Goal: Transaction & Acquisition: Purchase product/service

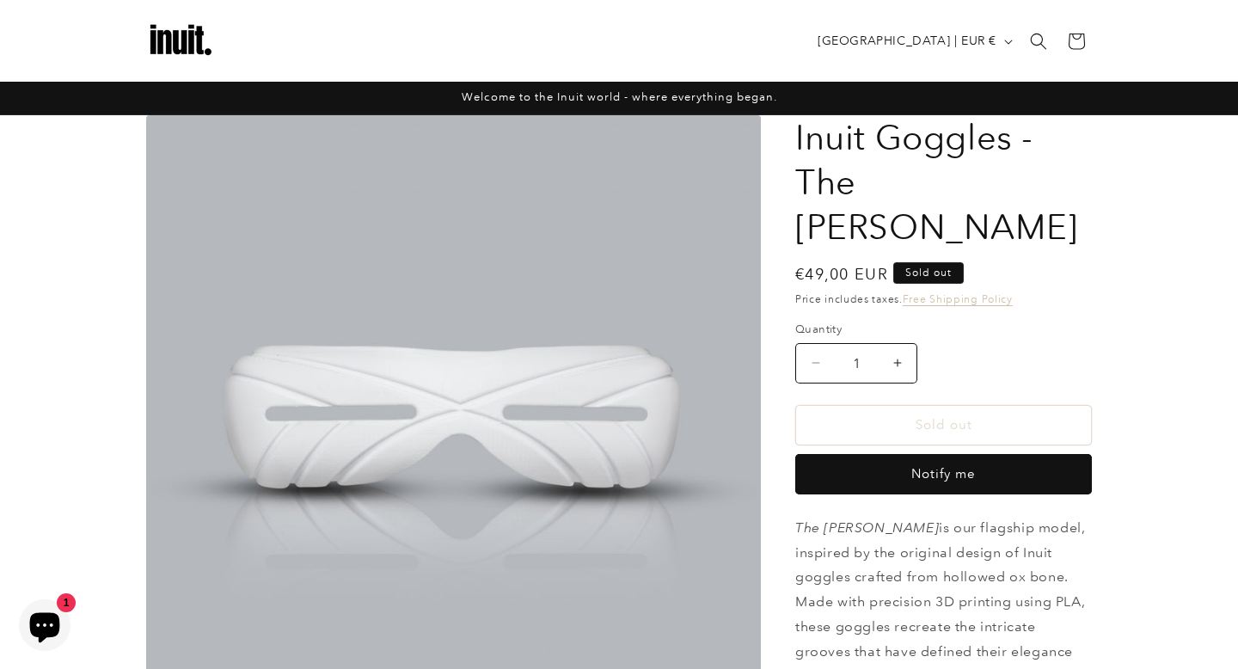
click at [178, 46] on img at bounding box center [180, 41] width 69 height 69
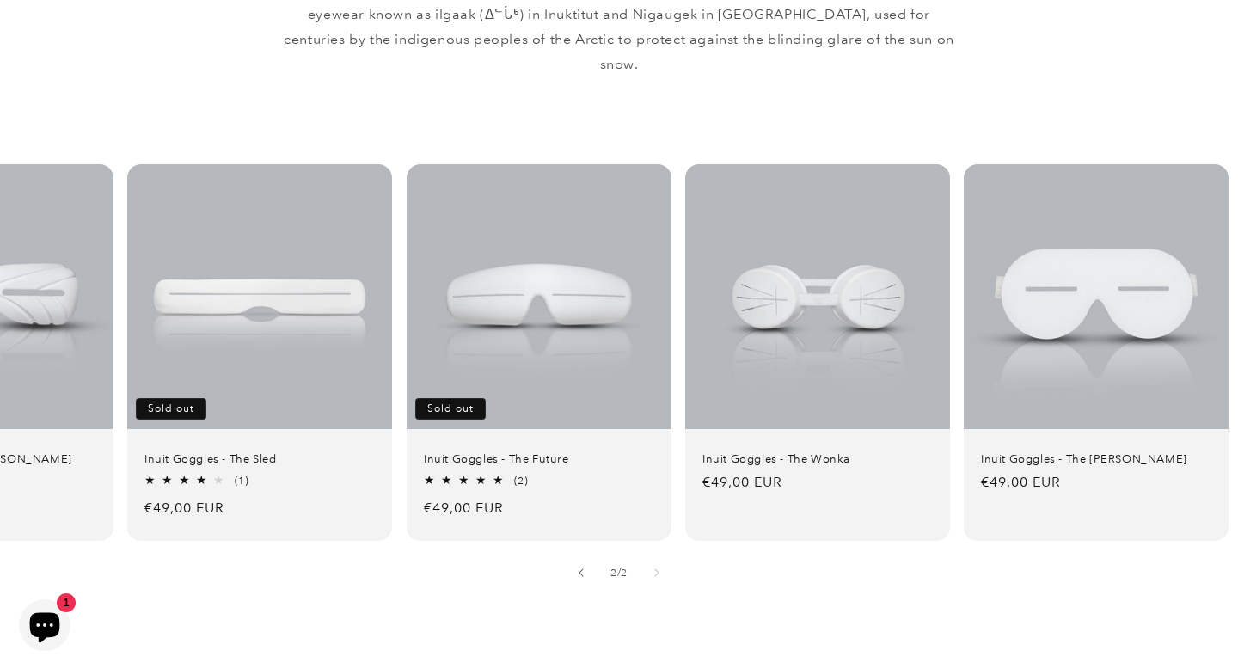
scroll to position [0, 168]
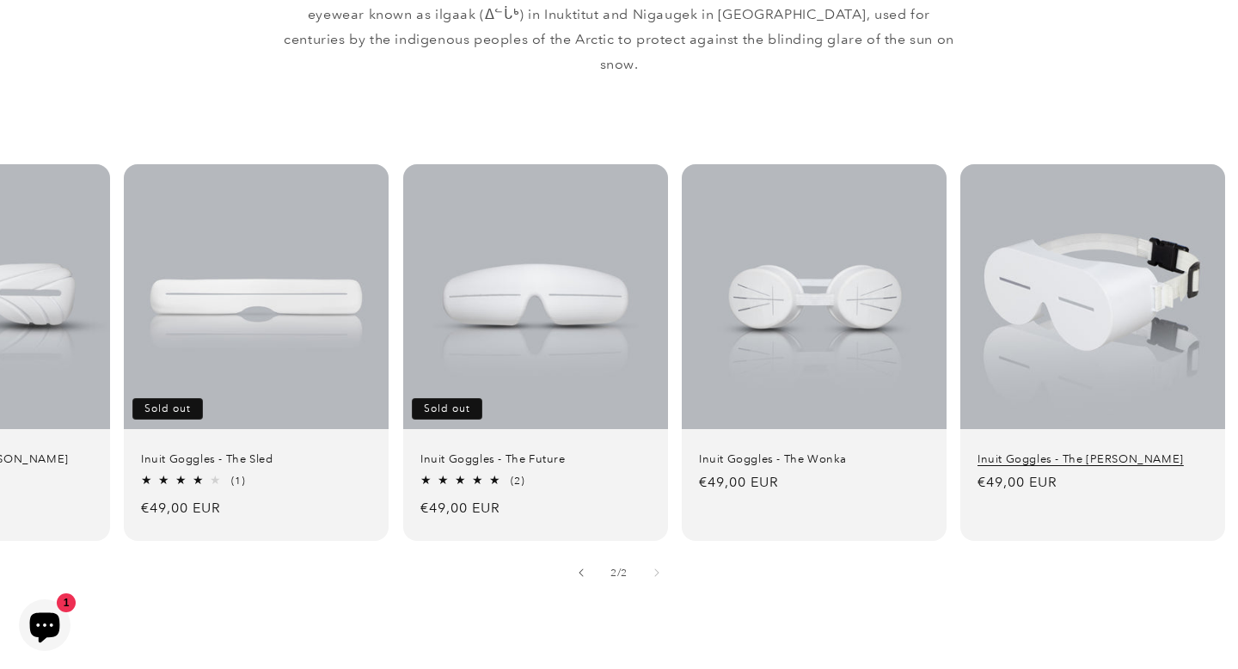
click at [1092, 452] on link "Inuit Goggles - The [PERSON_NAME]" at bounding box center [1092, 459] width 230 height 15
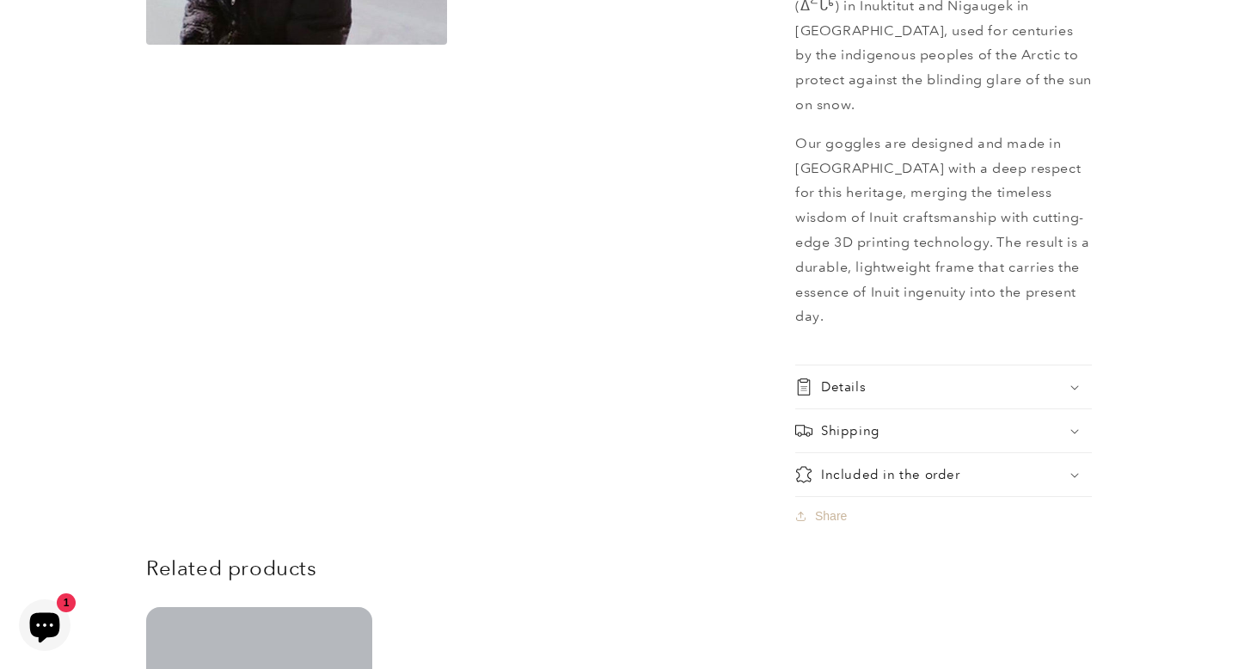
scroll to position [1183, 0]
click at [1050, 408] on summary "Shipping" at bounding box center [943, 429] width 297 height 43
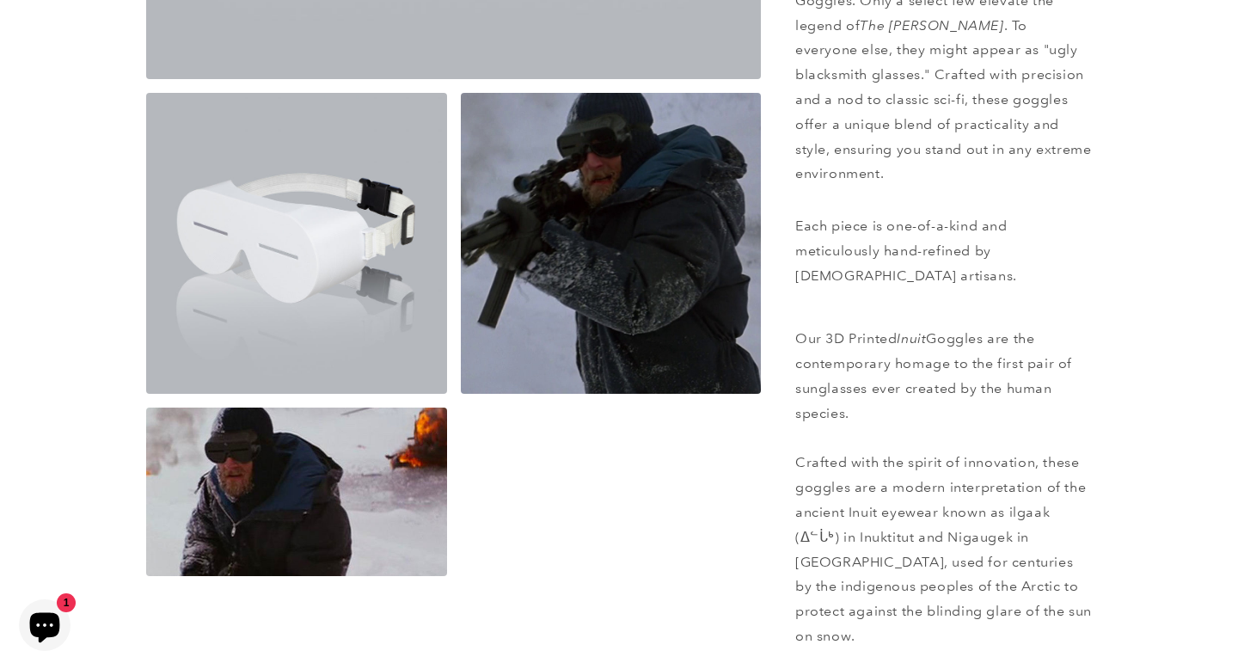
scroll to position [652, 0]
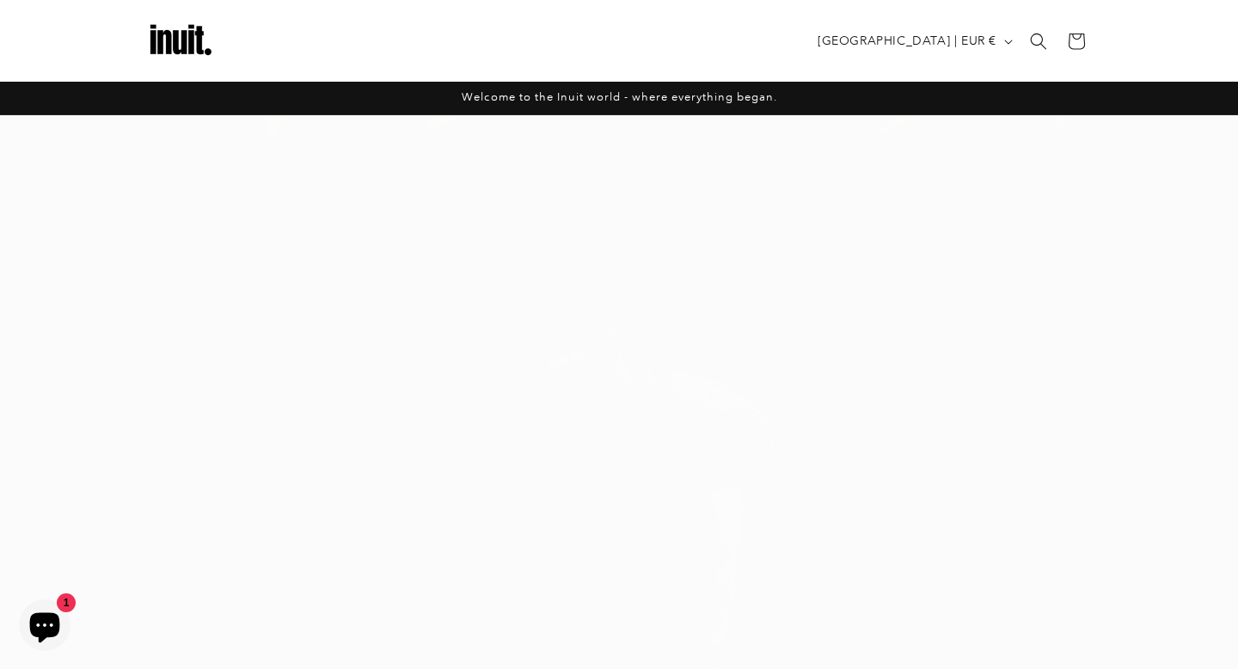
scroll to position [1049, 0]
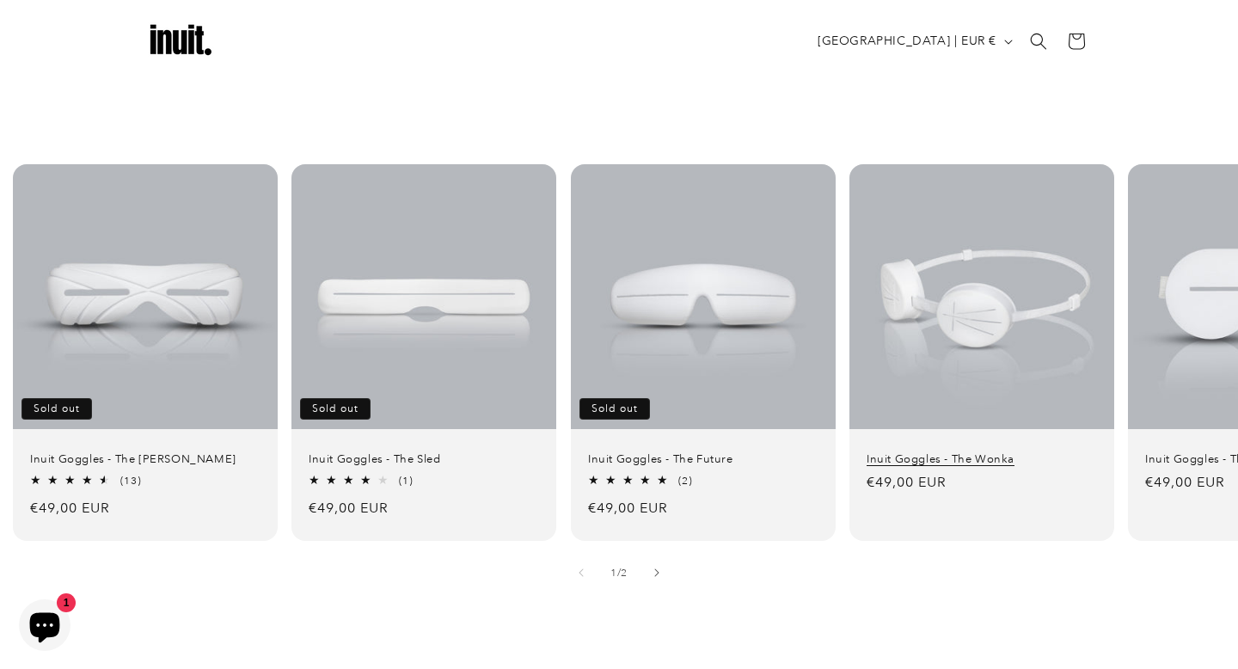
click at [986, 452] on link "Inuit Goggles - The Wonka" at bounding box center [981, 459] width 230 height 15
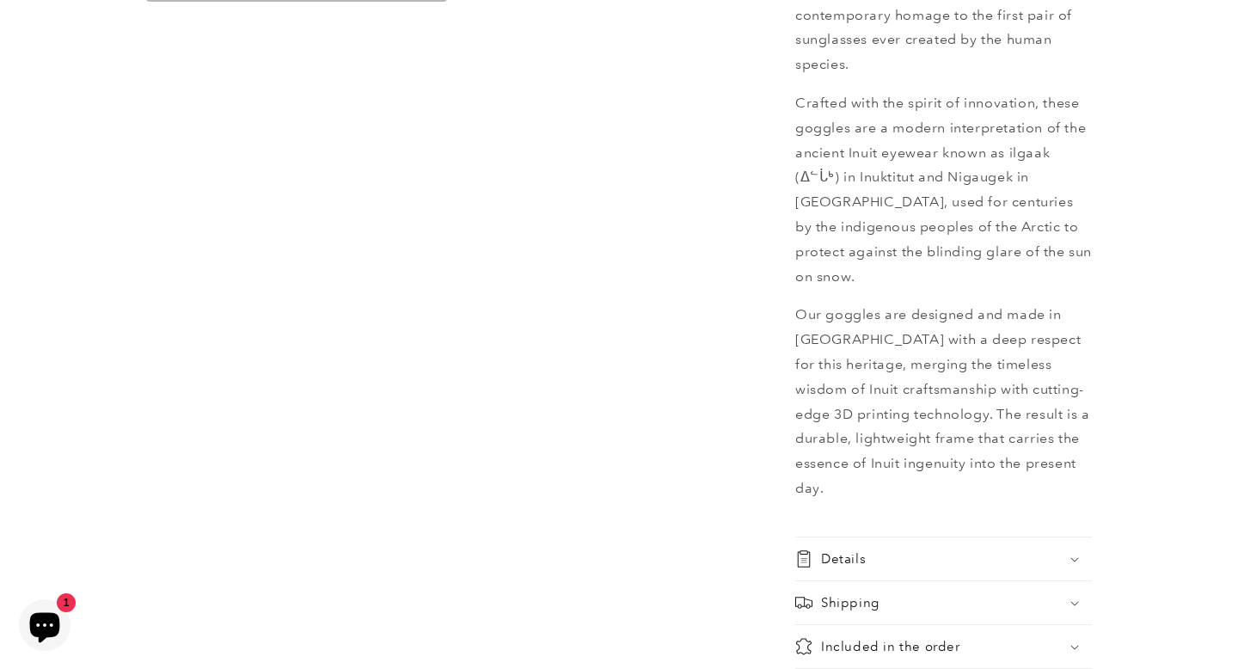
scroll to position [1049, 0]
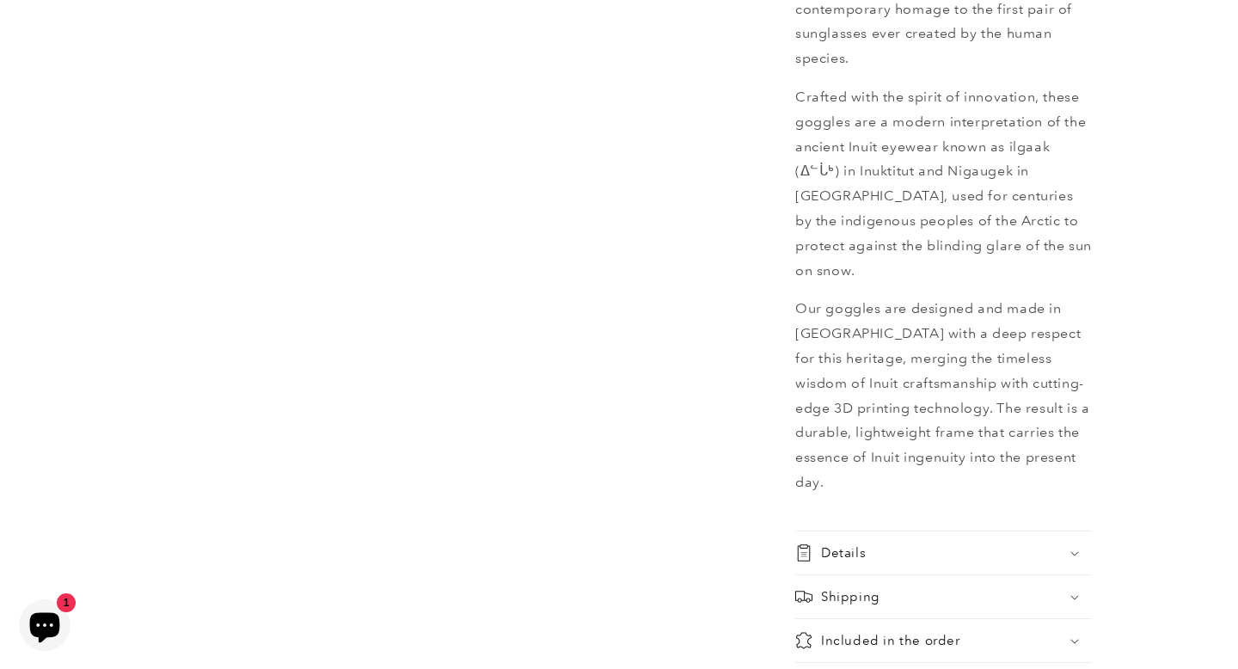
click at [922, 544] on div "Details" at bounding box center [943, 552] width 297 height 17
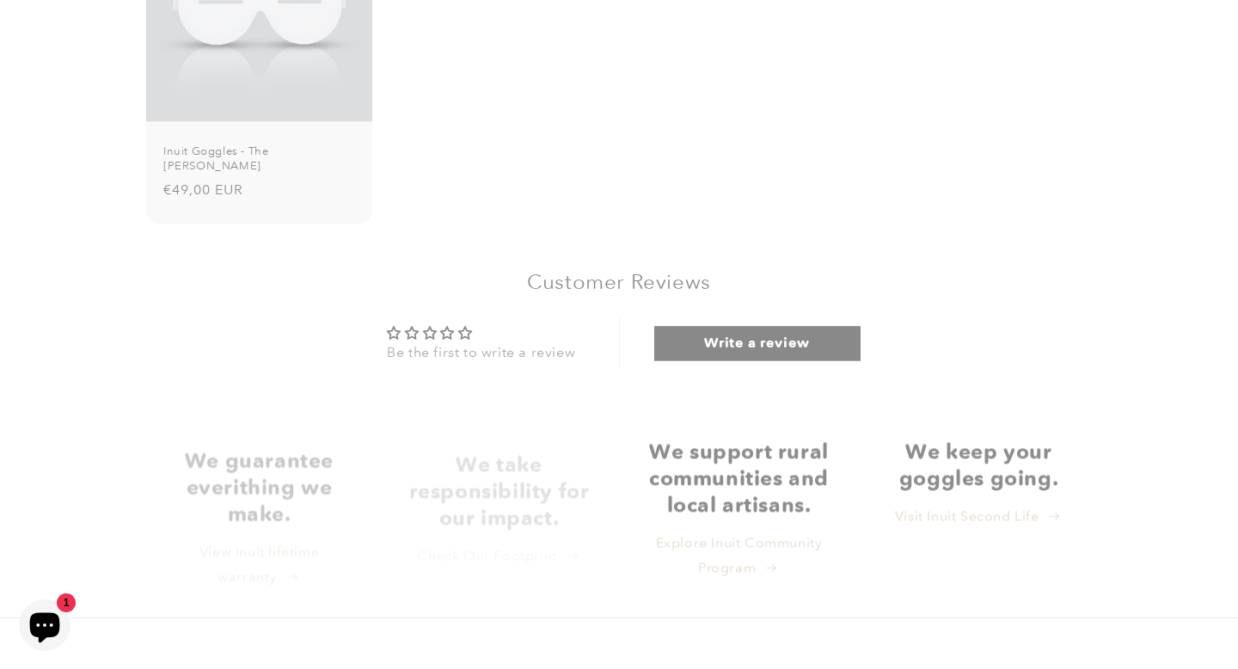
scroll to position [2120, 0]
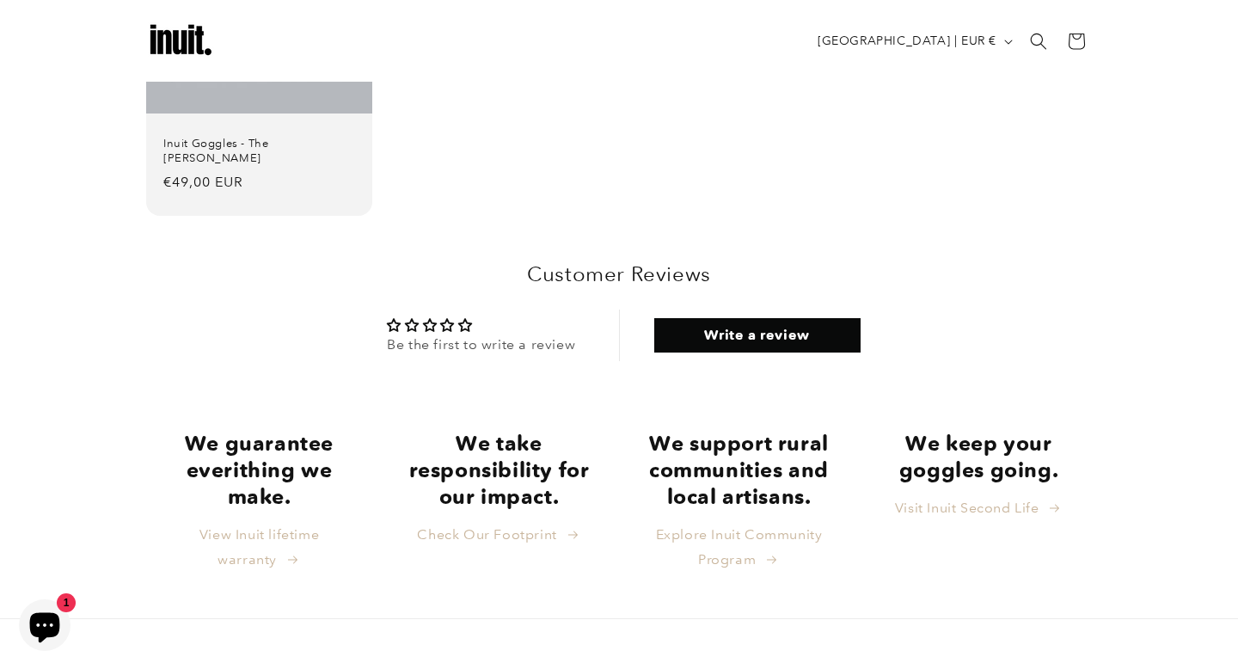
click at [976, 431] on strong "We keep your goggles going." at bounding box center [978, 457] width 159 height 52
click at [985, 496] on link "Visit Inuit Second Life" at bounding box center [979, 508] width 168 height 25
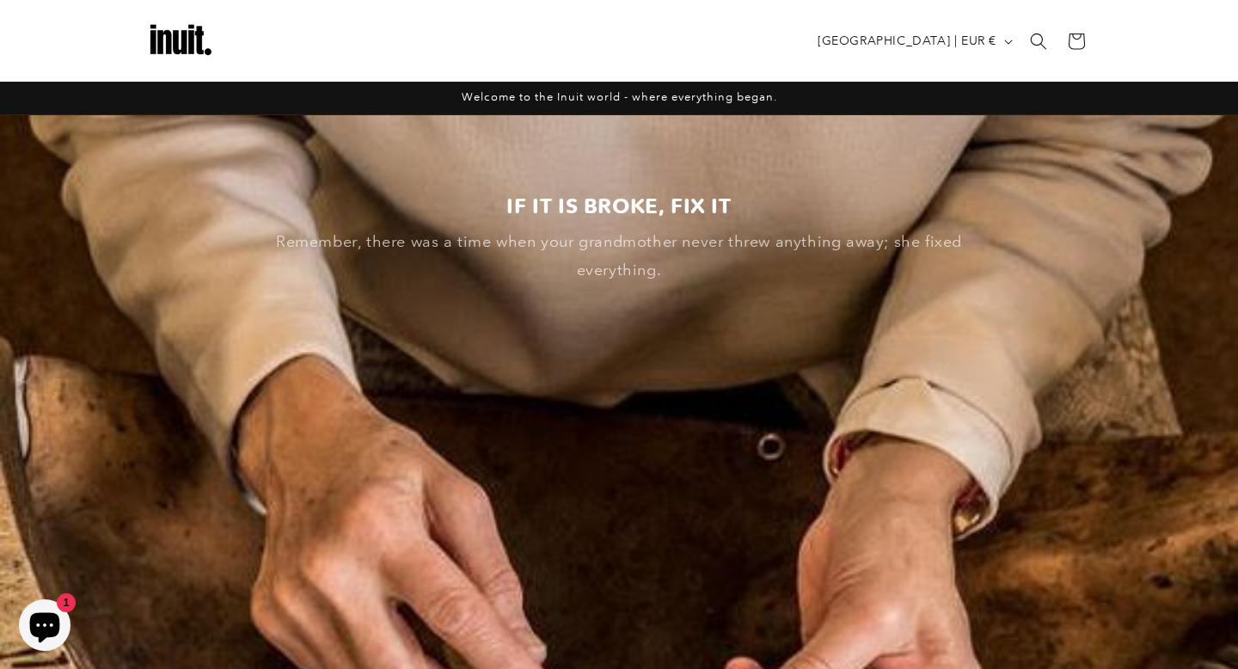
click at [175, 38] on img at bounding box center [180, 41] width 69 height 69
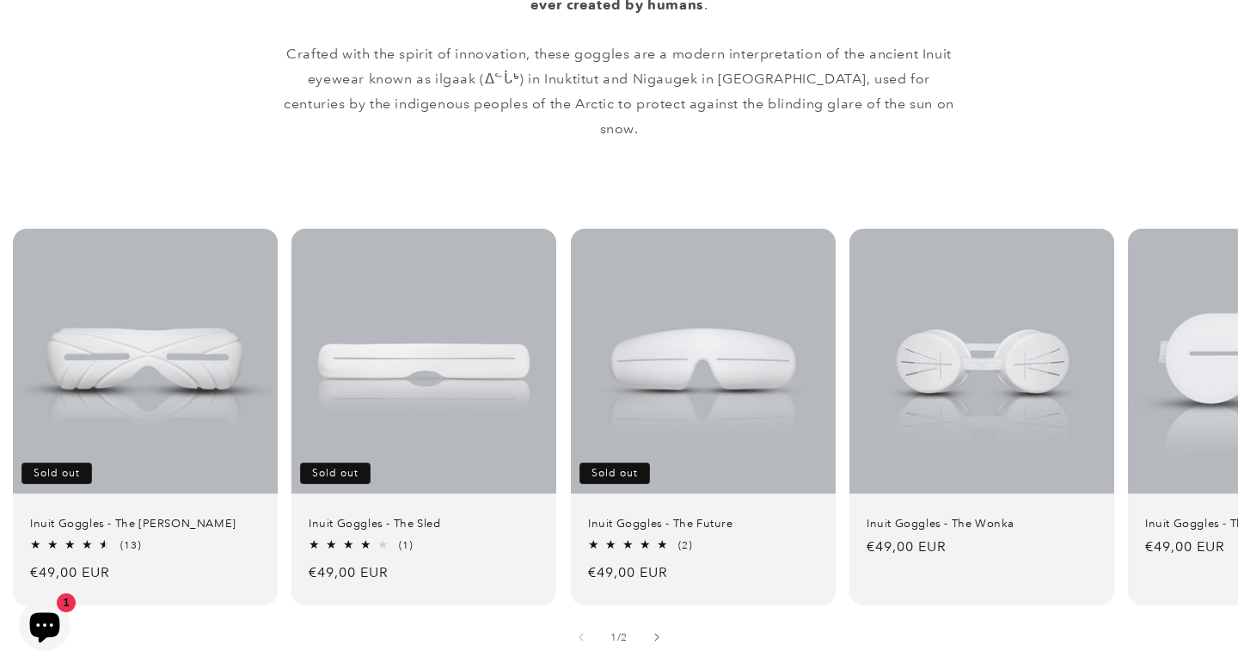
scroll to position [985, 0]
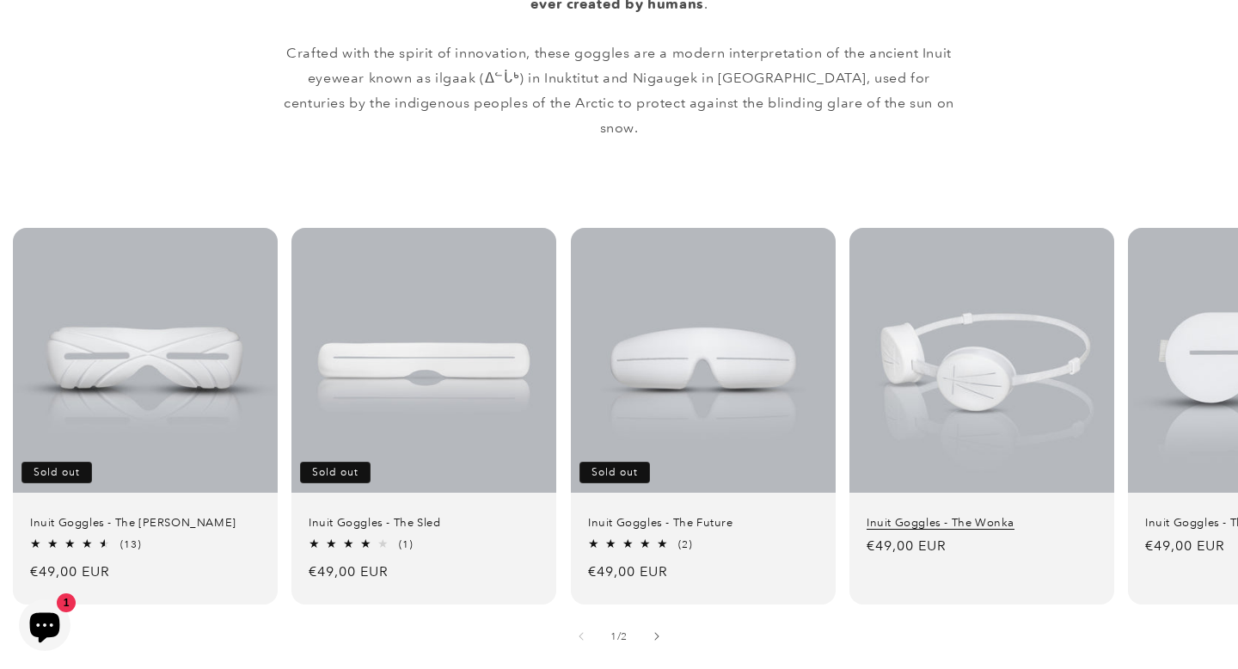
click at [980, 516] on link "Inuit Goggles - The Wonka" at bounding box center [981, 523] width 230 height 15
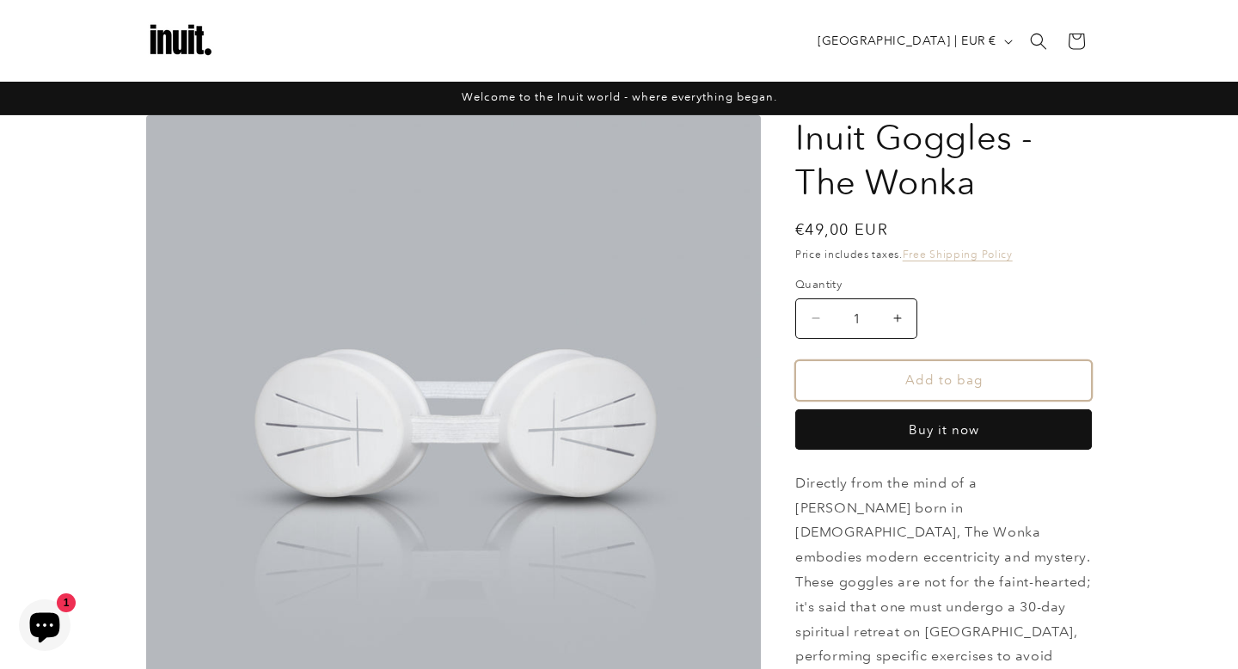
click at [944, 384] on button "Add to bag" at bounding box center [943, 380] width 297 height 40
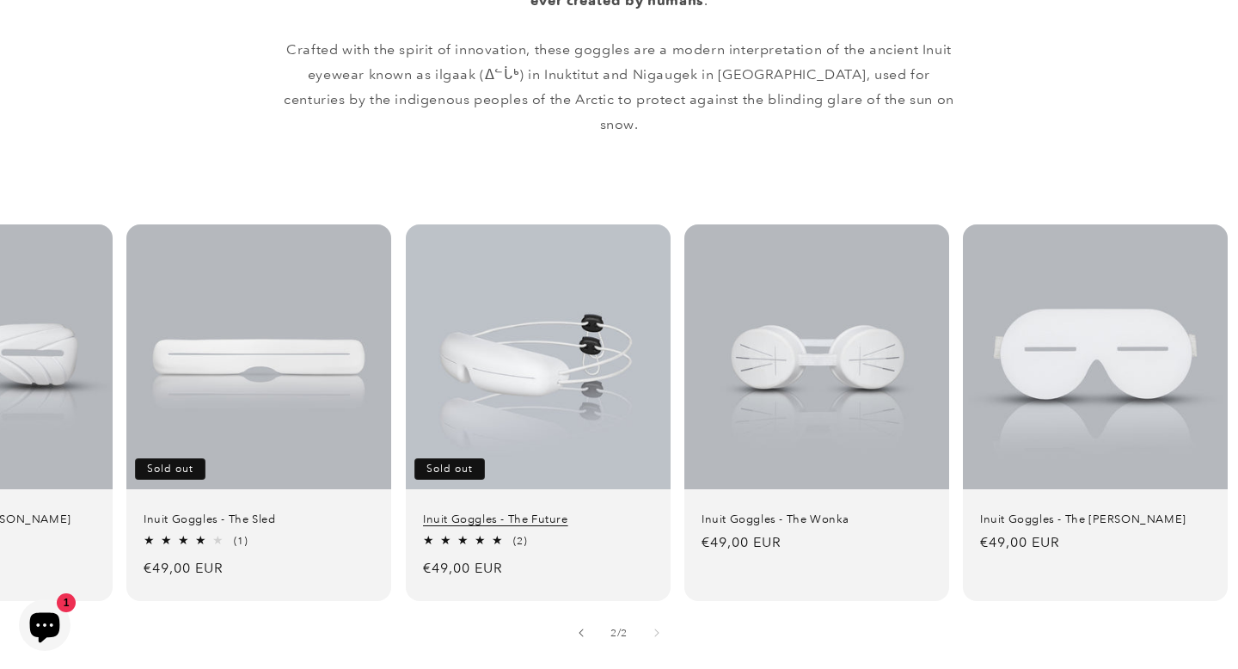
scroll to position [0, 168]
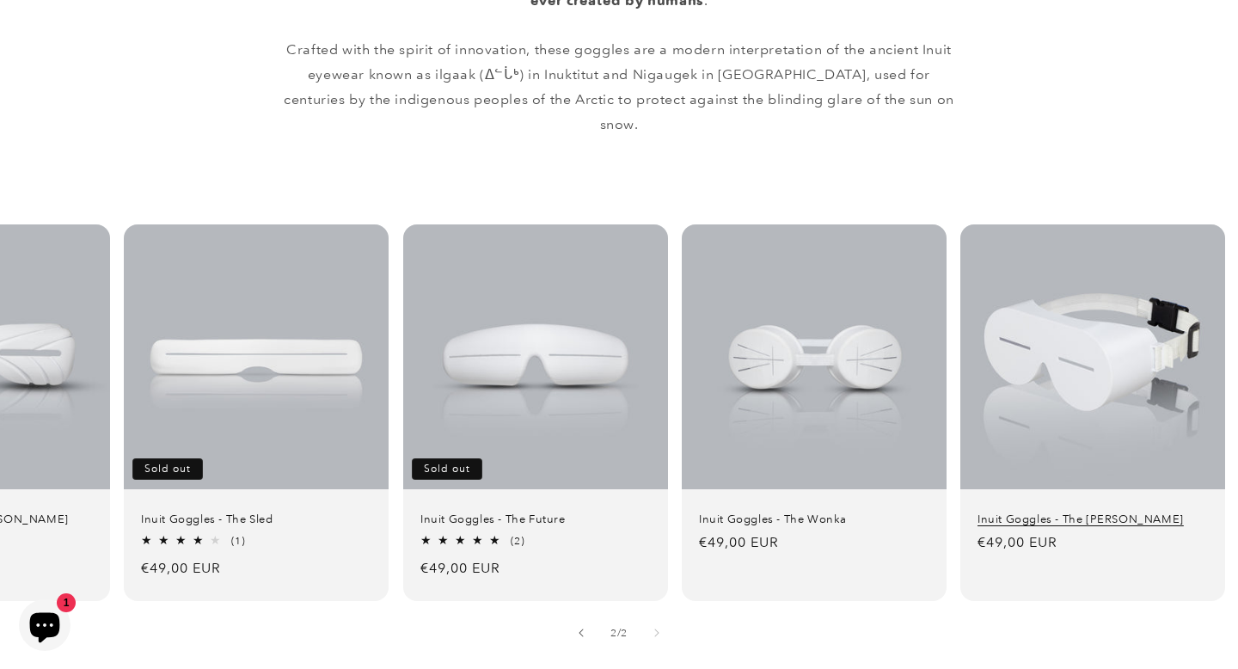
click at [1090, 512] on link "Inuit Goggles - The [PERSON_NAME]" at bounding box center [1092, 519] width 230 height 15
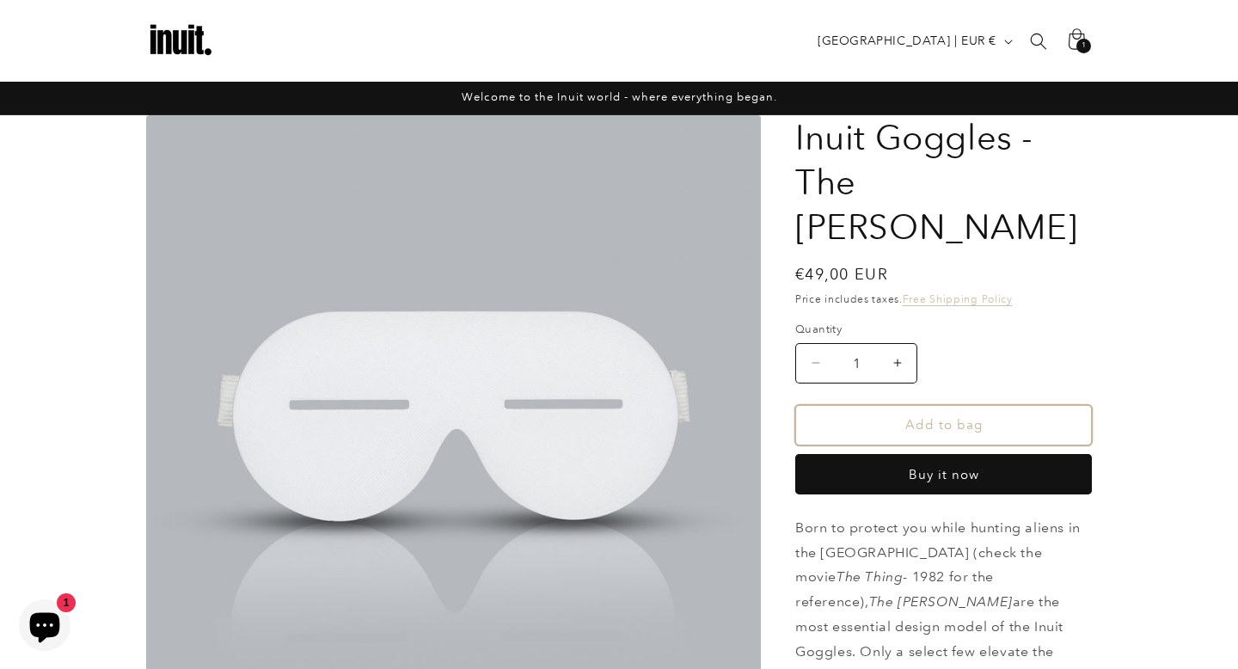
click at [942, 405] on button "Add to bag" at bounding box center [943, 425] width 297 height 40
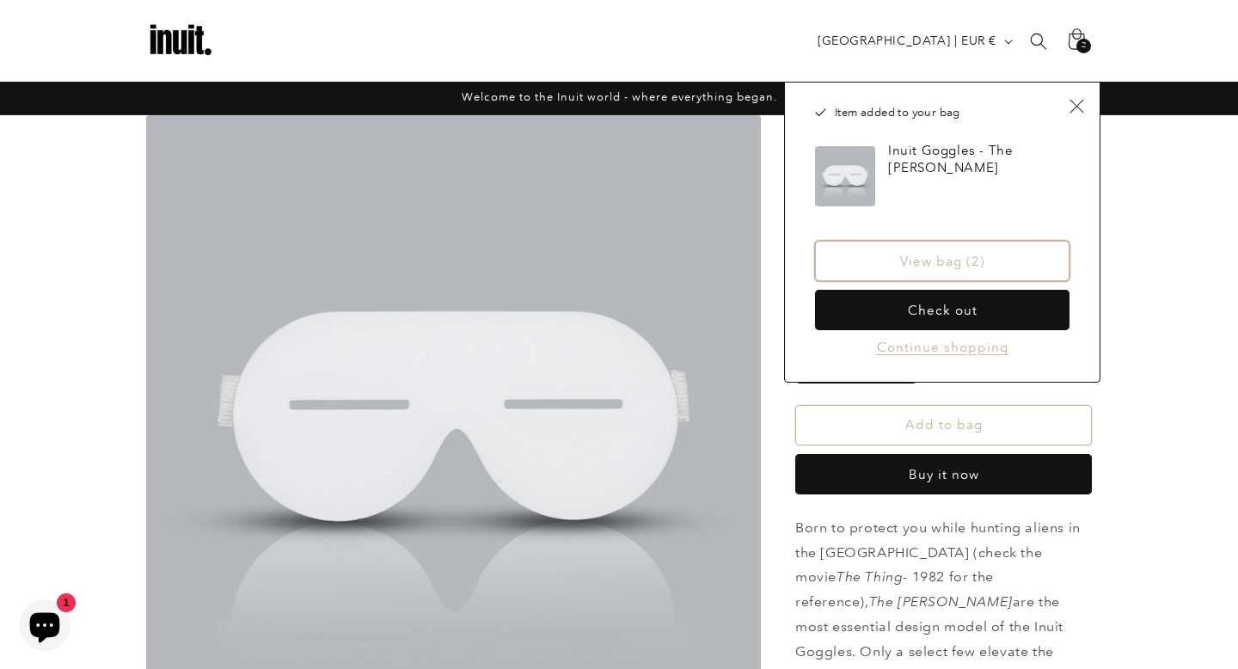
click at [943, 259] on link "View bag (2)" at bounding box center [942, 261] width 254 height 40
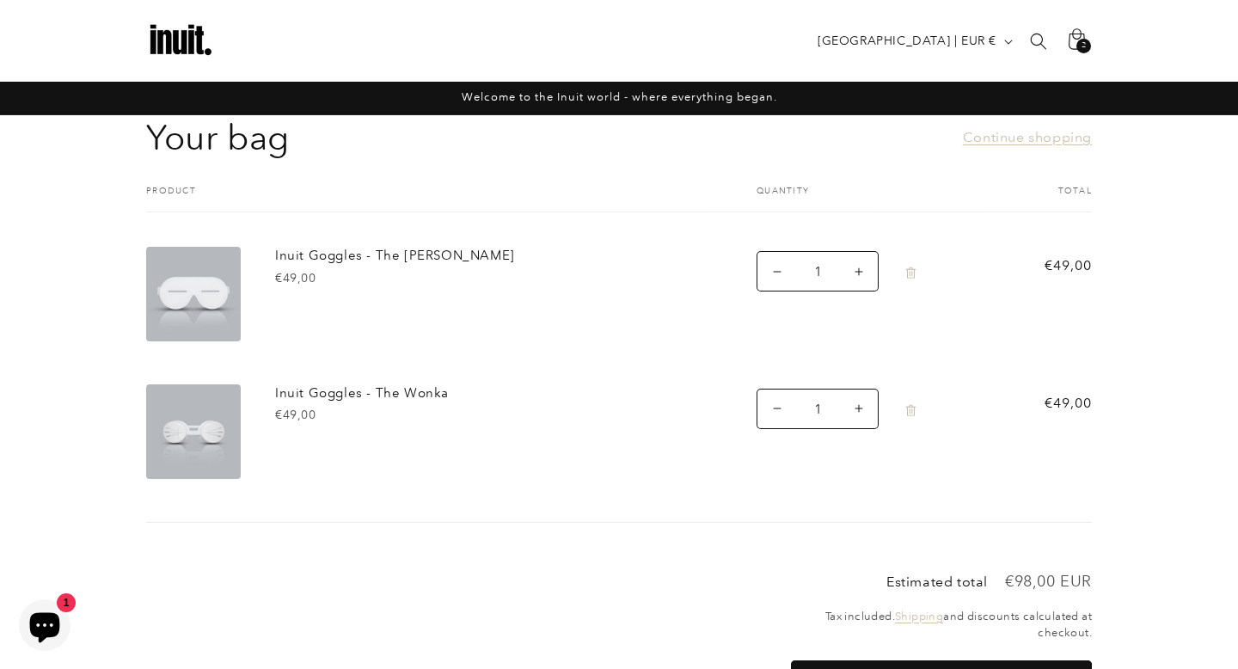
click at [186, 46] on img at bounding box center [180, 41] width 69 height 69
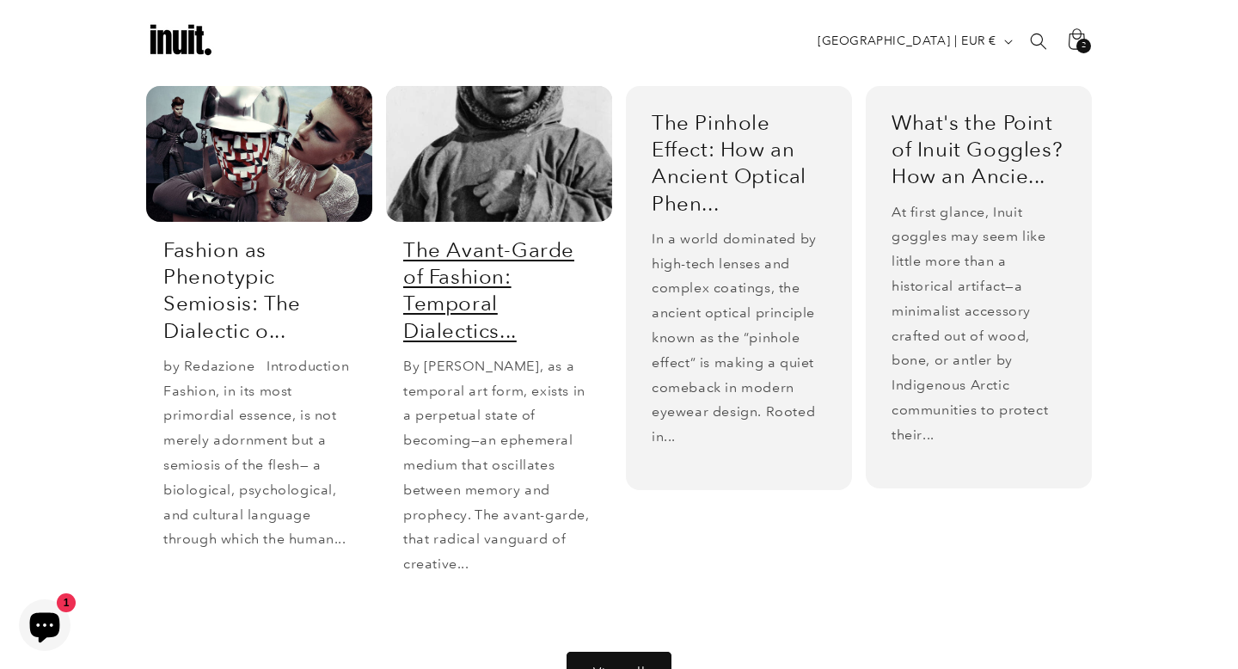
scroll to position [3160, 0]
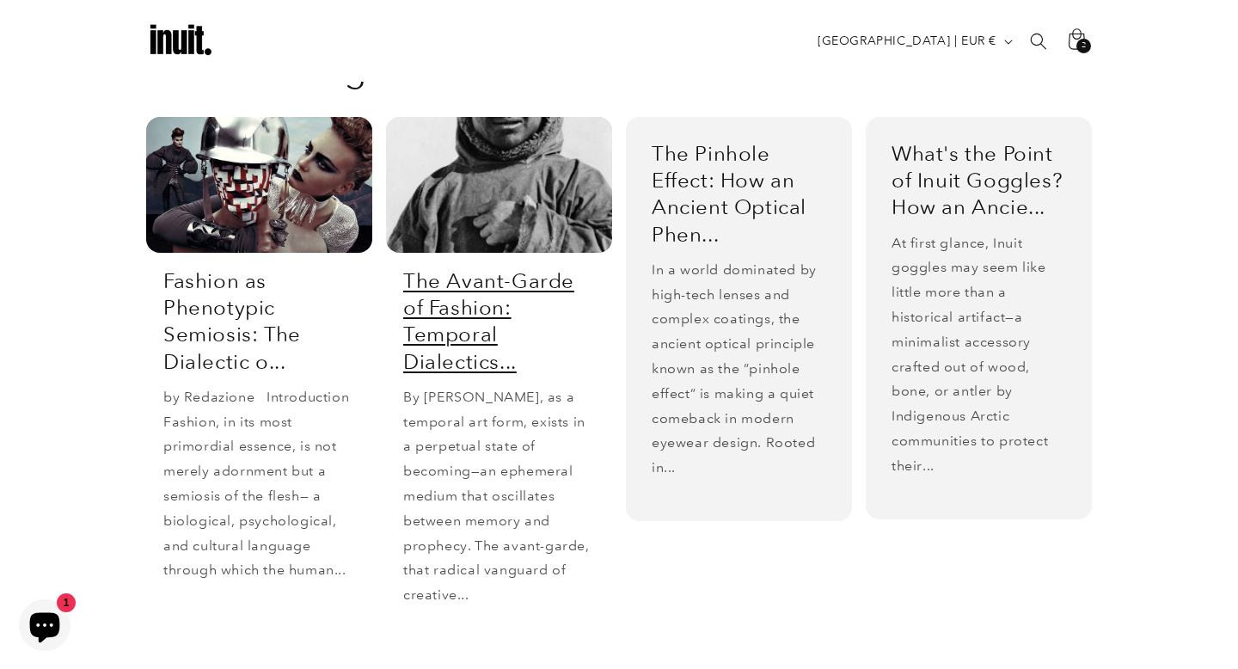
click at [447, 267] on link "The Avant-Garde of Fashion: Temporal Dialectics..." at bounding box center [499, 320] width 192 height 107
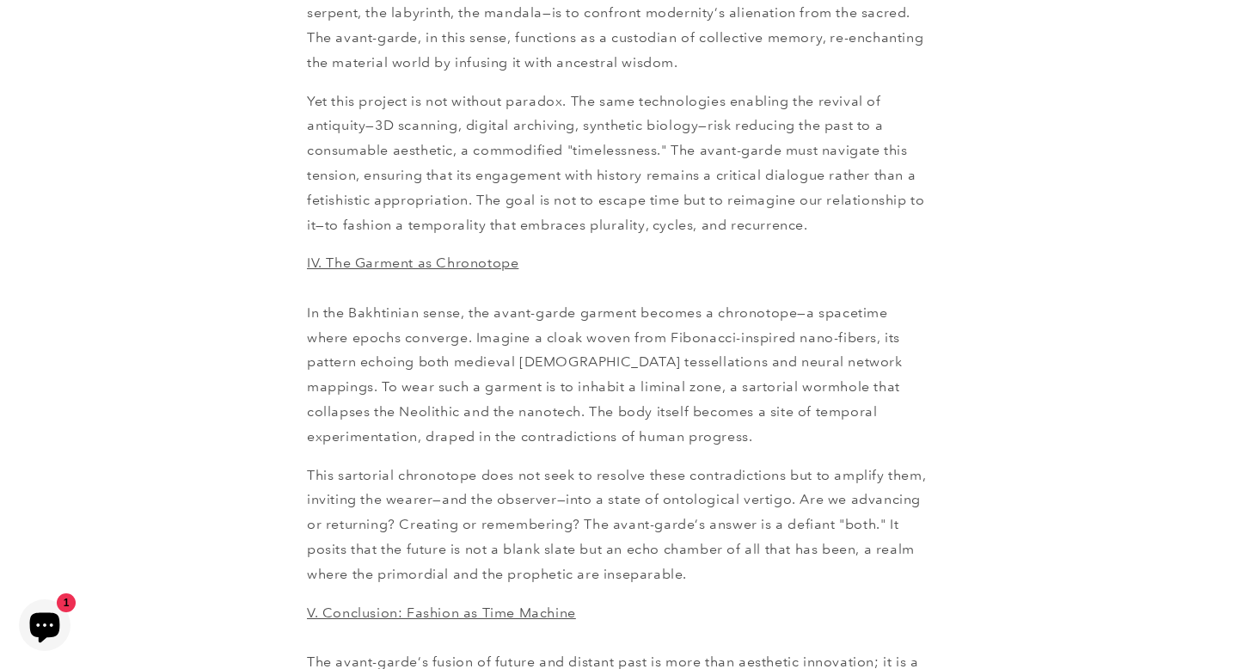
scroll to position [3203, 0]
